Goal: Obtain resource: Download file/media

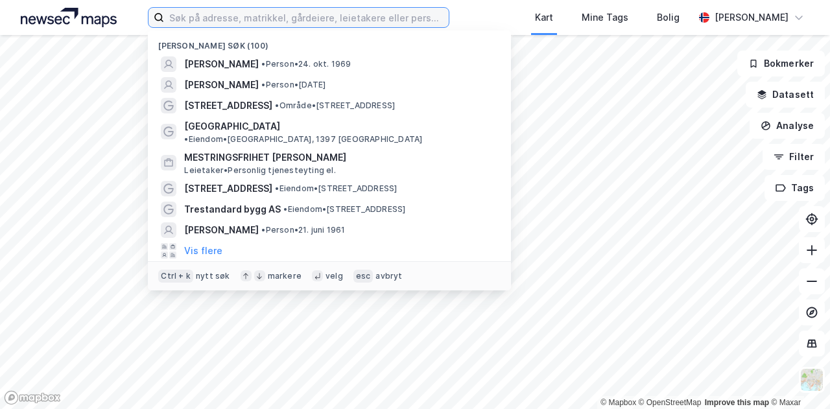
click at [366, 19] on input at bounding box center [306, 17] width 285 height 19
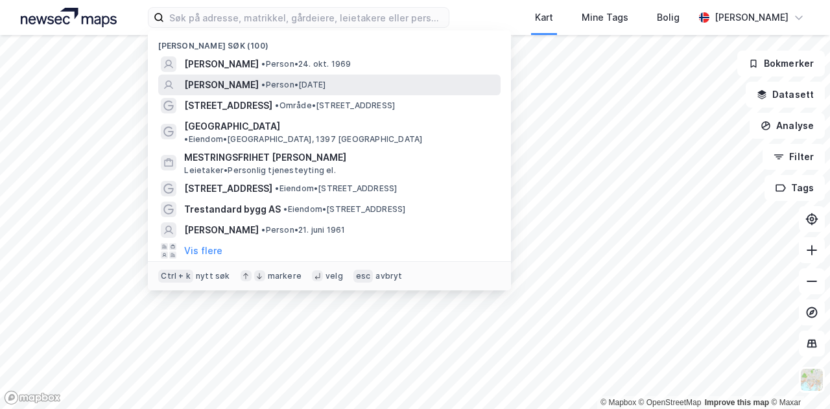
click at [325, 86] on span "• Person • [DATE]" at bounding box center [293, 85] width 64 height 10
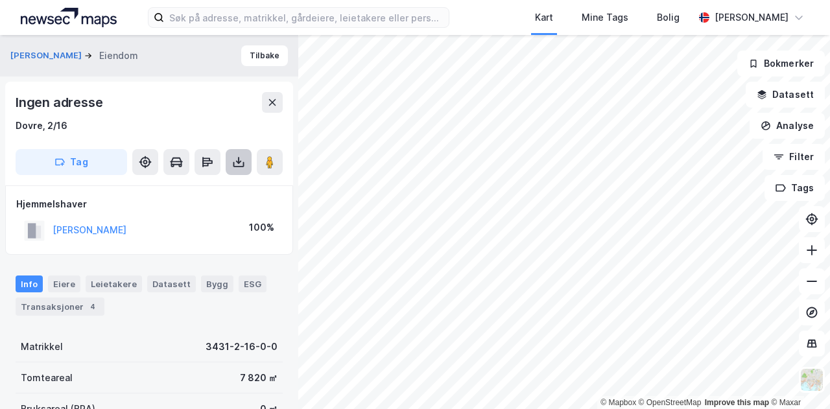
click at [233, 168] on button at bounding box center [239, 162] width 26 height 26
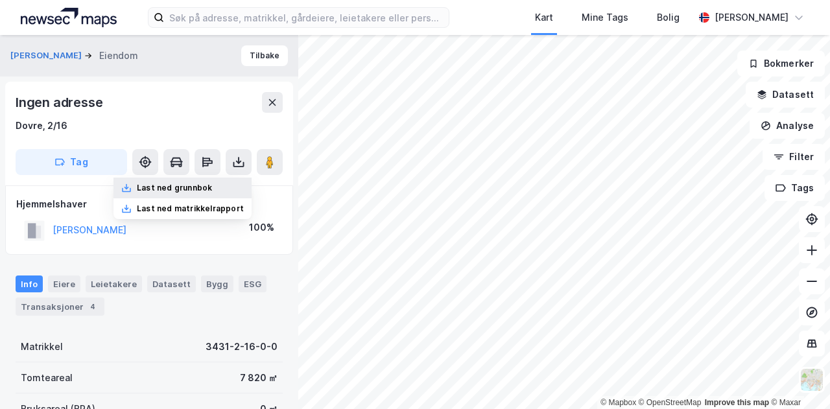
click at [201, 183] on div "Last ned grunnbok" at bounding box center [174, 188] width 75 height 10
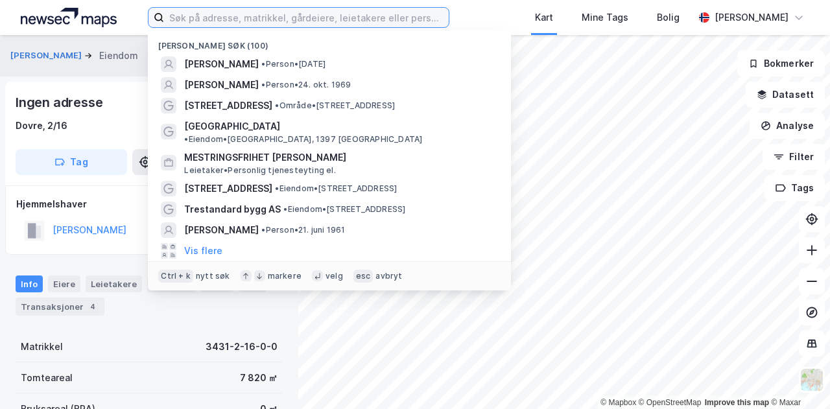
click at [307, 16] on input at bounding box center [306, 17] width 285 height 19
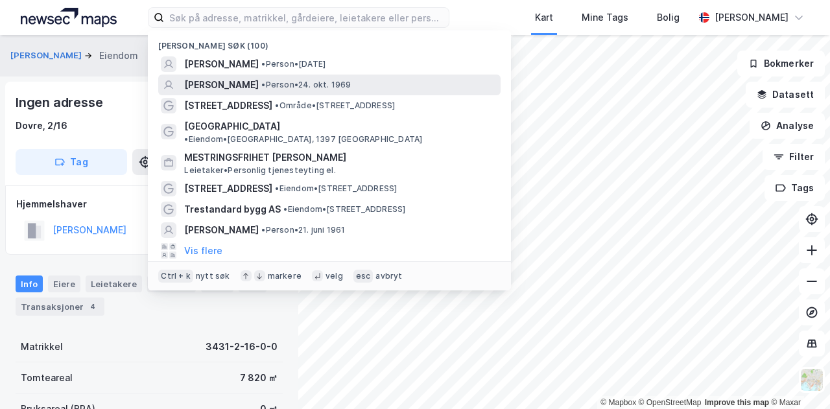
click at [292, 83] on div "[PERSON_NAME] • Person • [DATE]" at bounding box center [341, 85] width 314 height 16
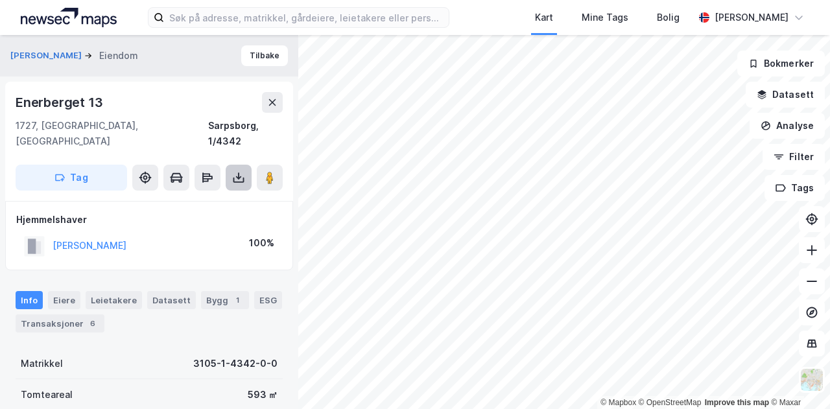
click at [241, 176] on icon at bounding box center [238, 177] width 5 height 3
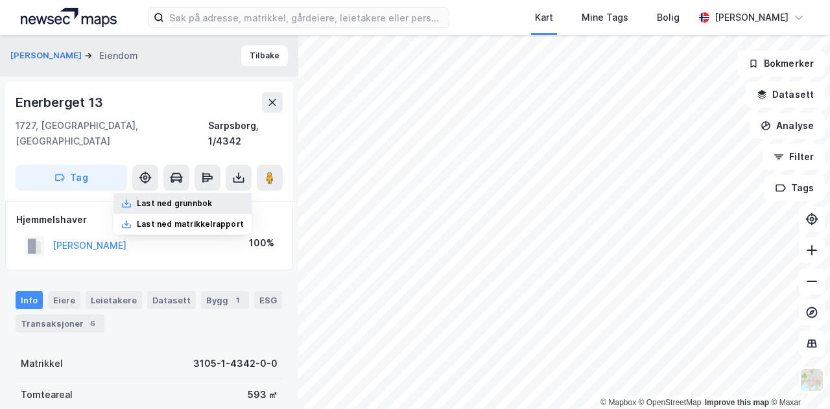
click at [207, 198] on div "Last ned grunnbok" at bounding box center [174, 203] width 75 height 10
